Goal: Task Accomplishment & Management: Manage account settings

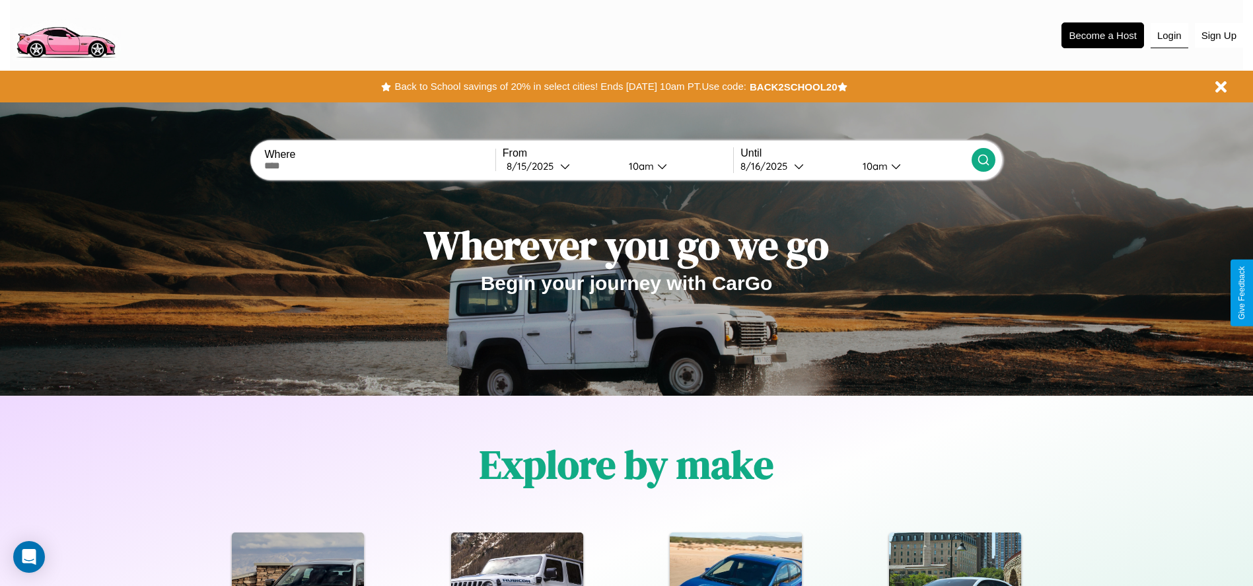
click at [1169, 35] on button "Login" at bounding box center [1169, 35] width 38 height 25
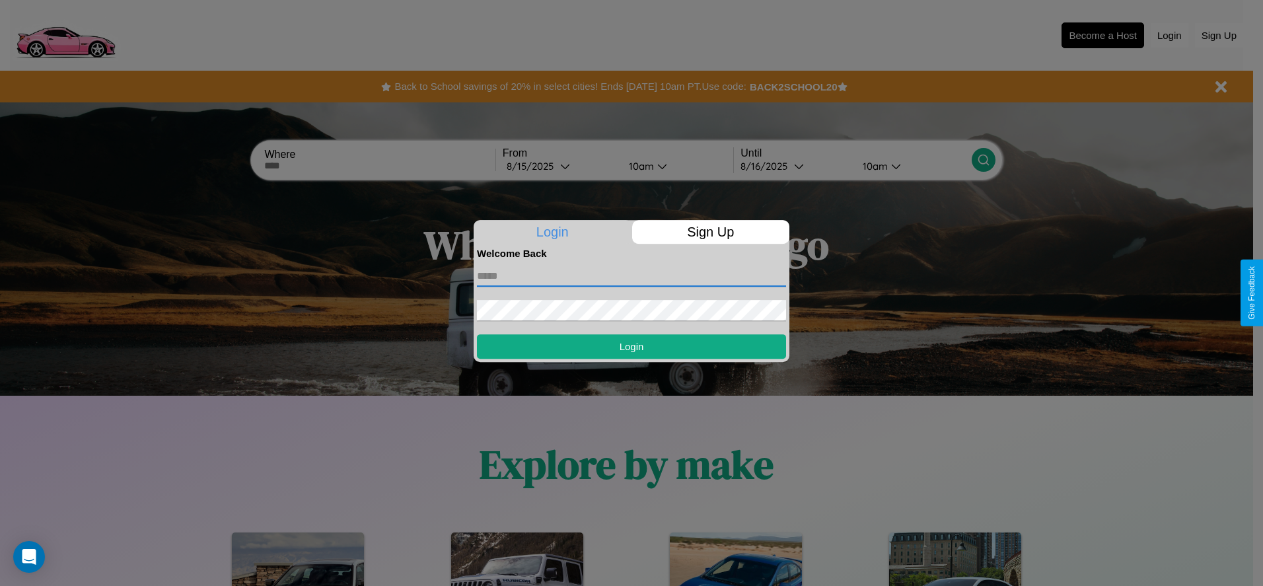
click at [631, 275] on input "text" at bounding box center [631, 275] width 309 height 21
type input "**********"
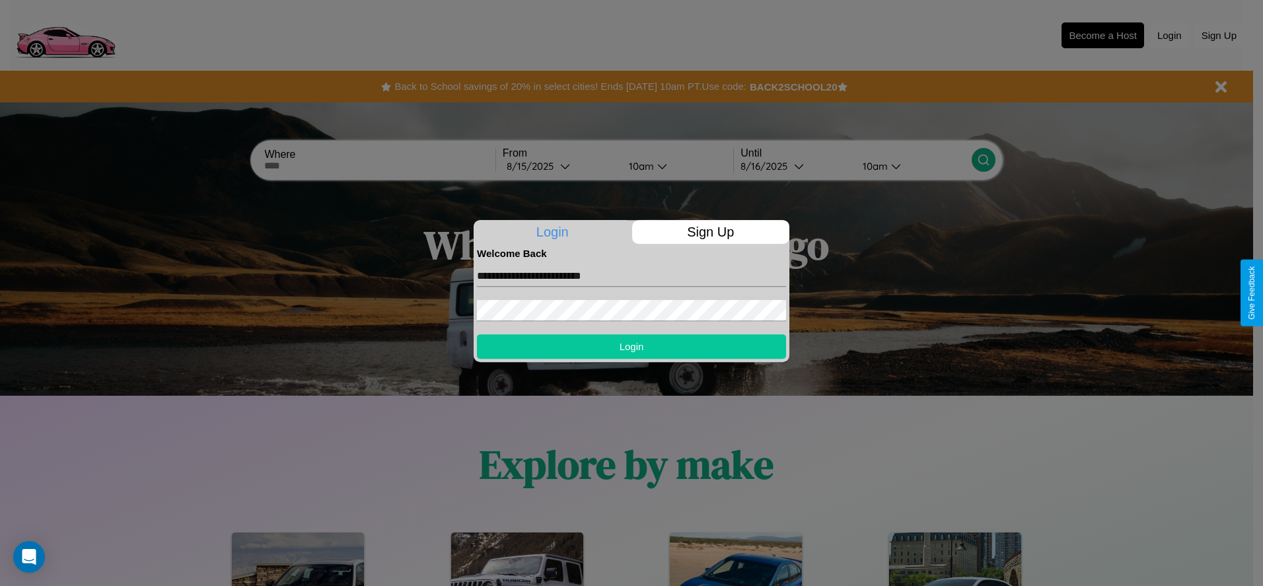
click at [631, 346] on button "Login" at bounding box center [631, 346] width 309 height 24
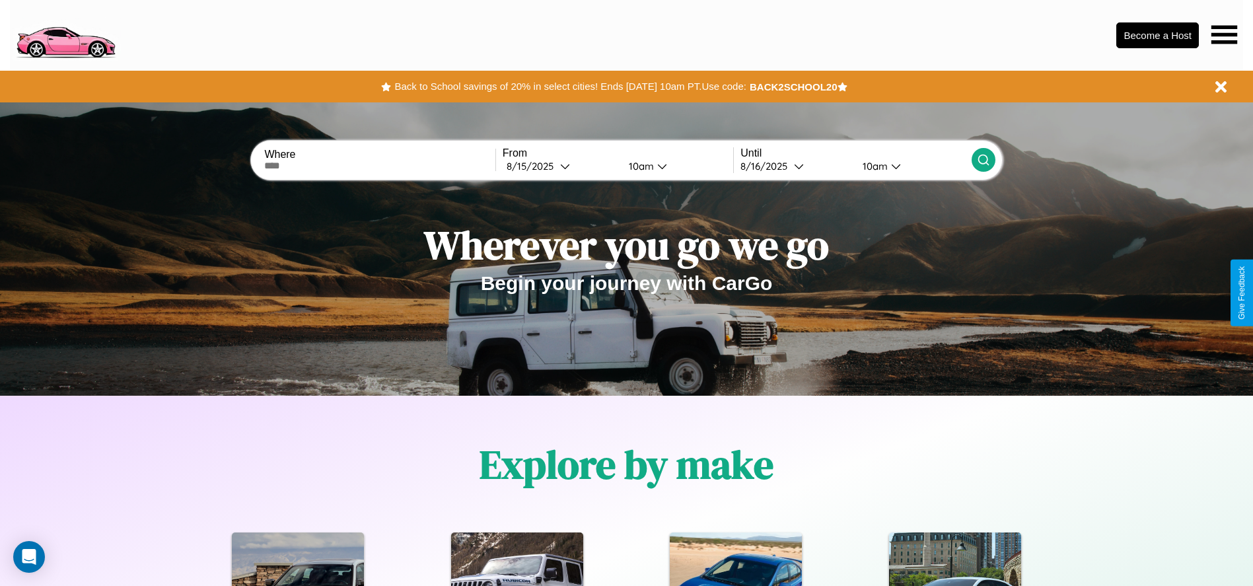
click at [1224, 34] on icon at bounding box center [1224, 34] width 26 height 18
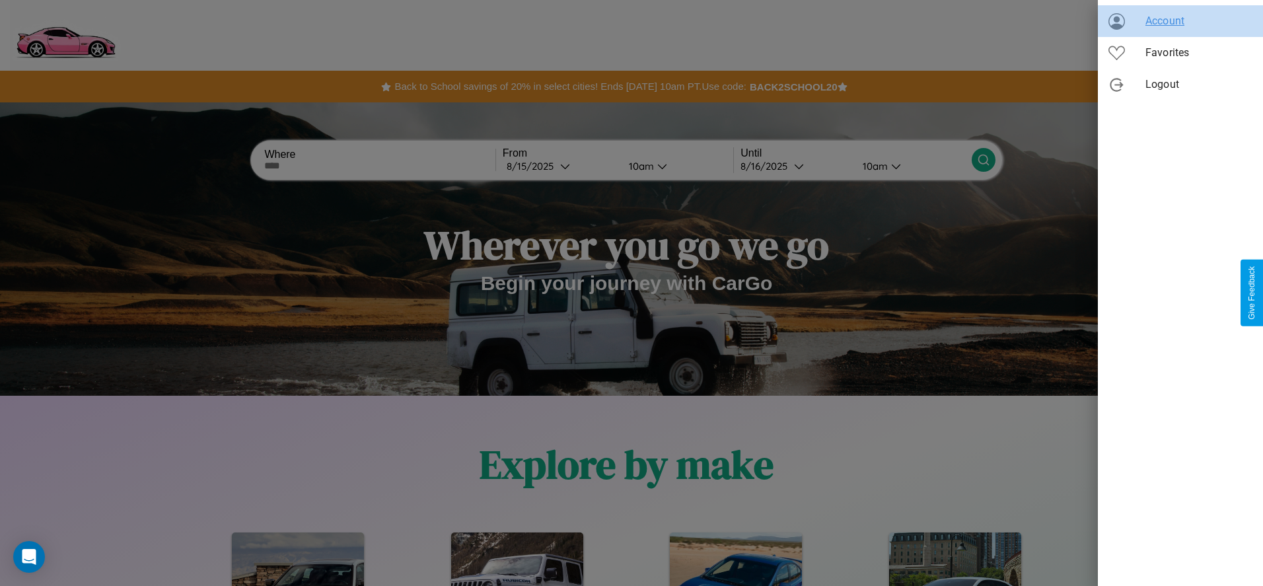
click at [1180, 21] on span "Account" at bounding box center [1198, 21] width 107 height 16
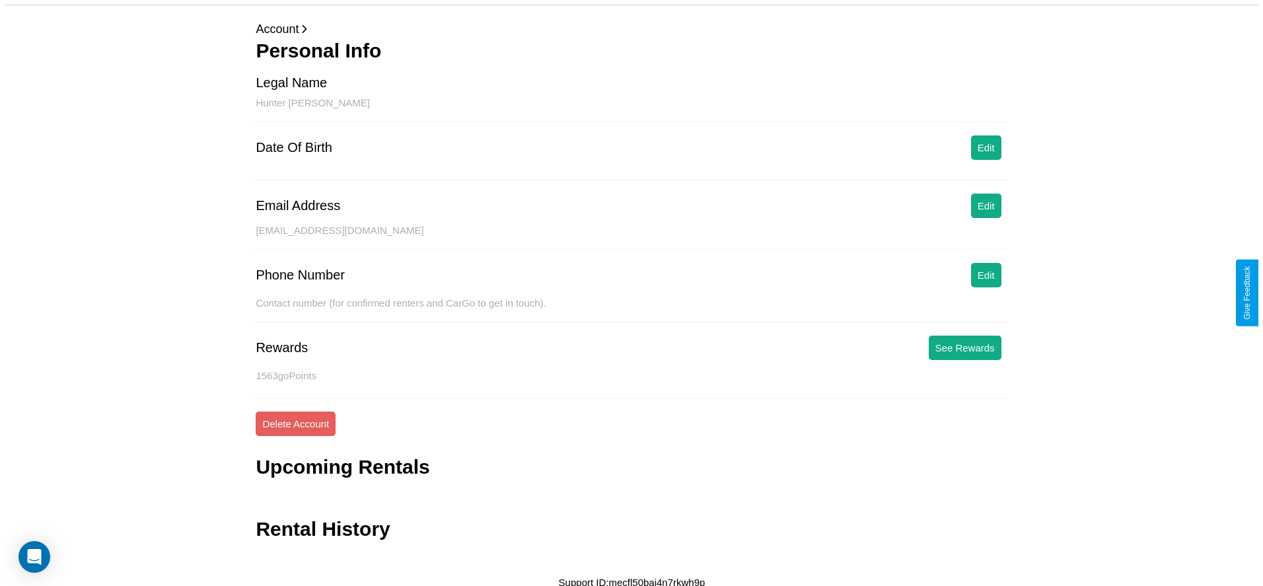
scroll to position [53, 0]
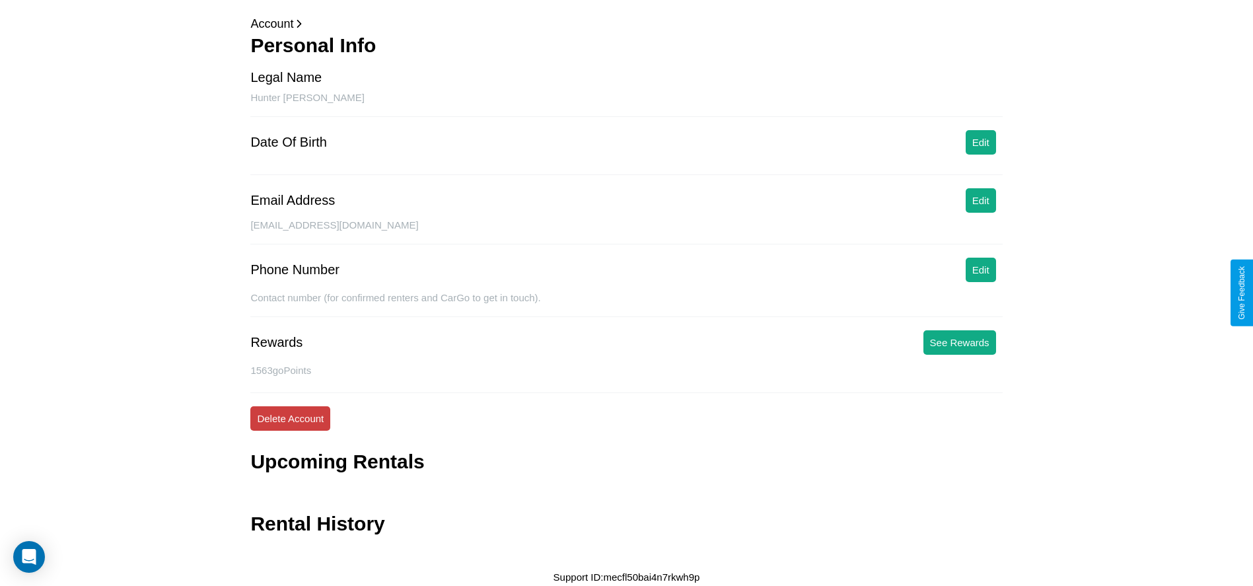
click at [290, 418] on button "Delete Account" at bounding box center [290, 418] width 80 height 24
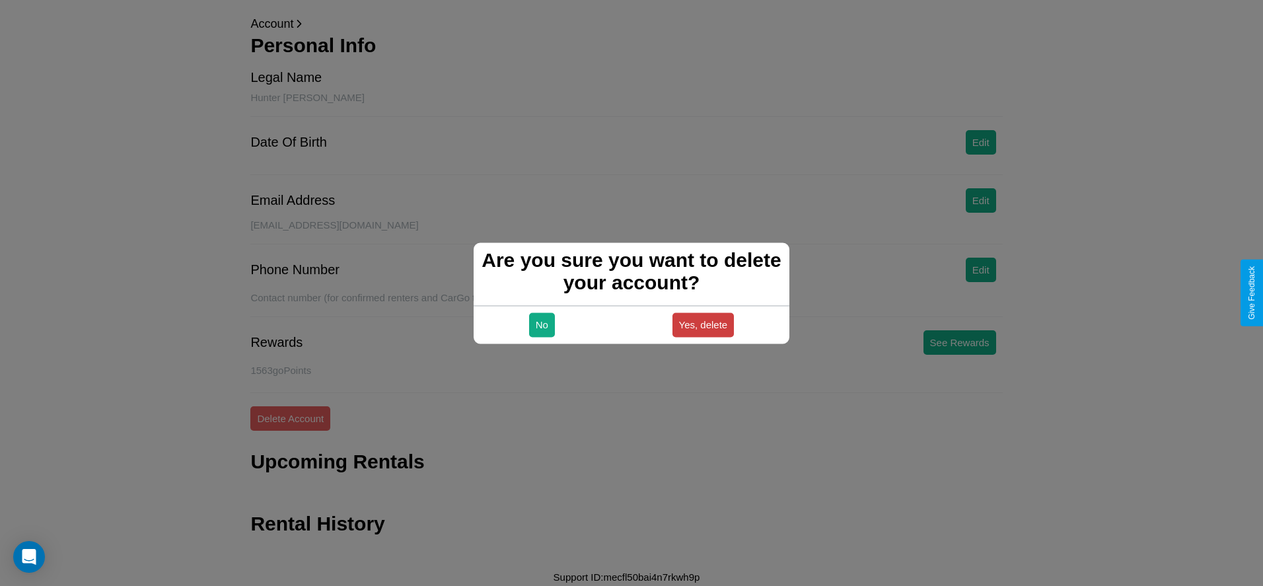
click at [703, 324] on button "Yes, delete" at bounding box center [703, 324] width 62 height 24
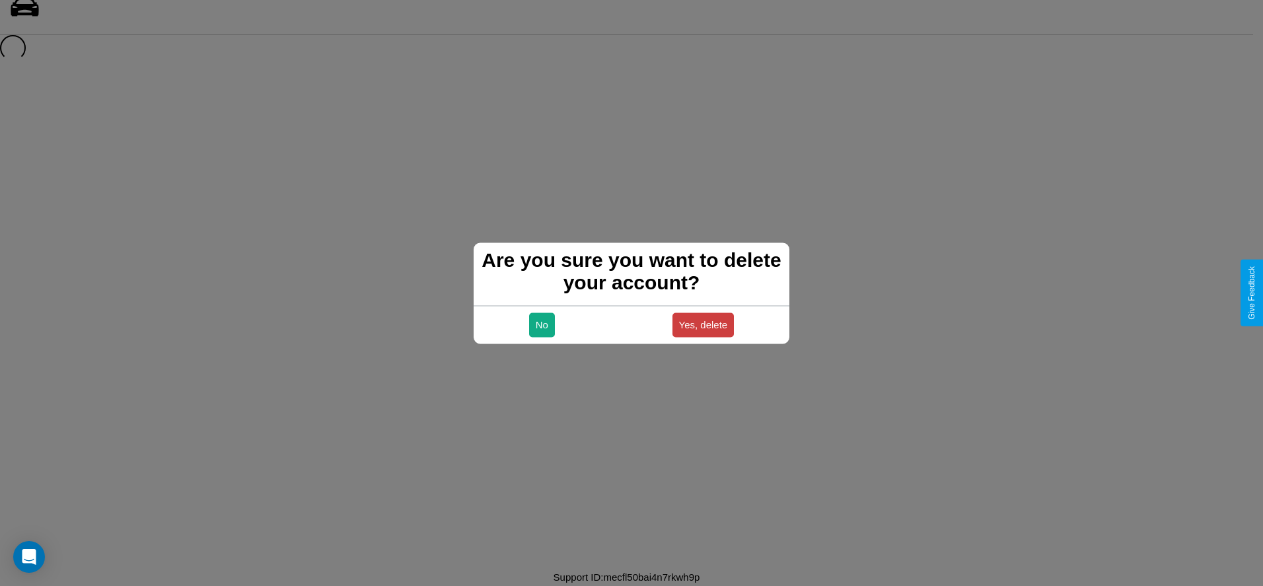
scroll to position [18, 0]
